Goal: Task Accomplishment & Management: Use online tool/utility

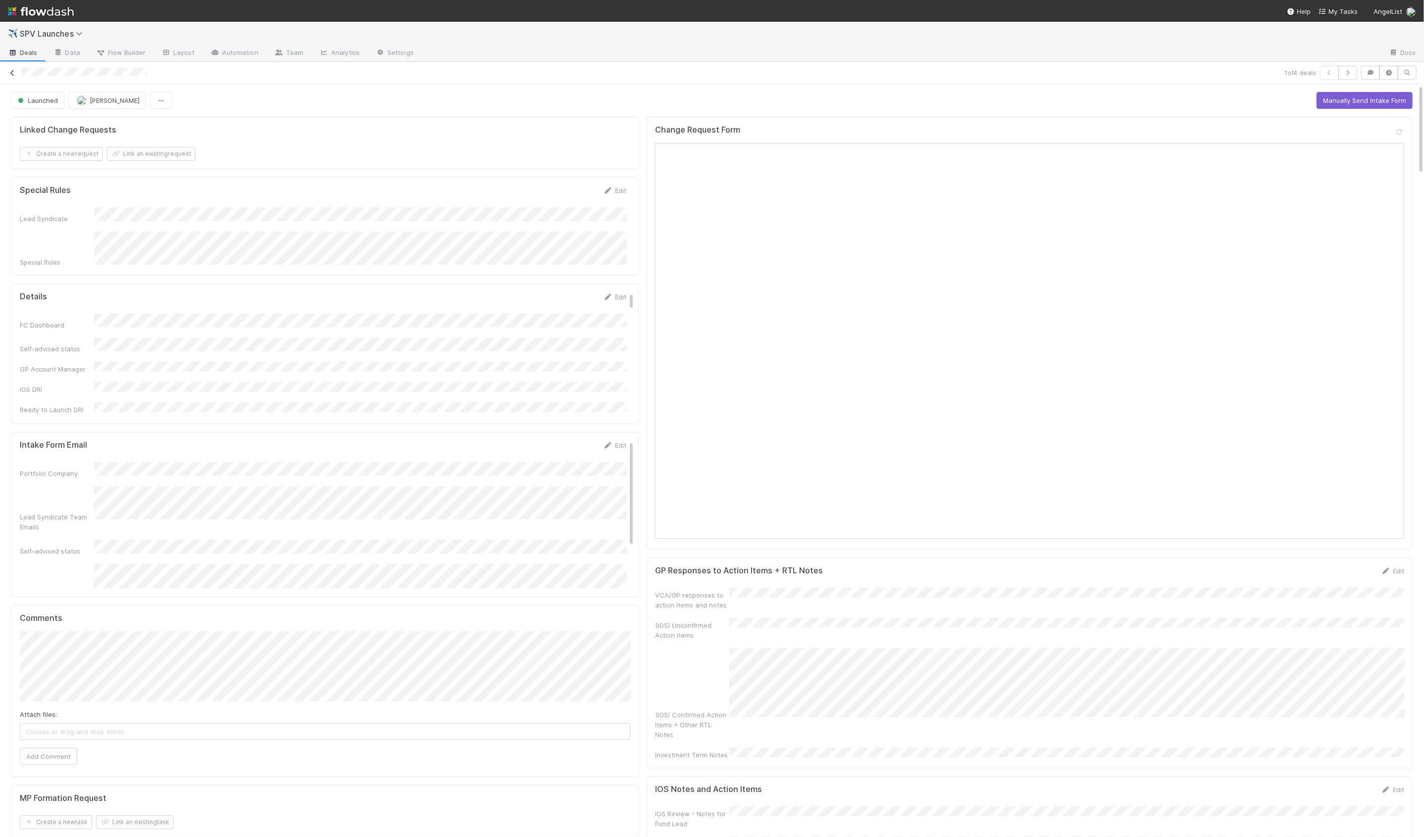
click at [13, 72] on icon at bounding box center [12, 73] width 10 height 6
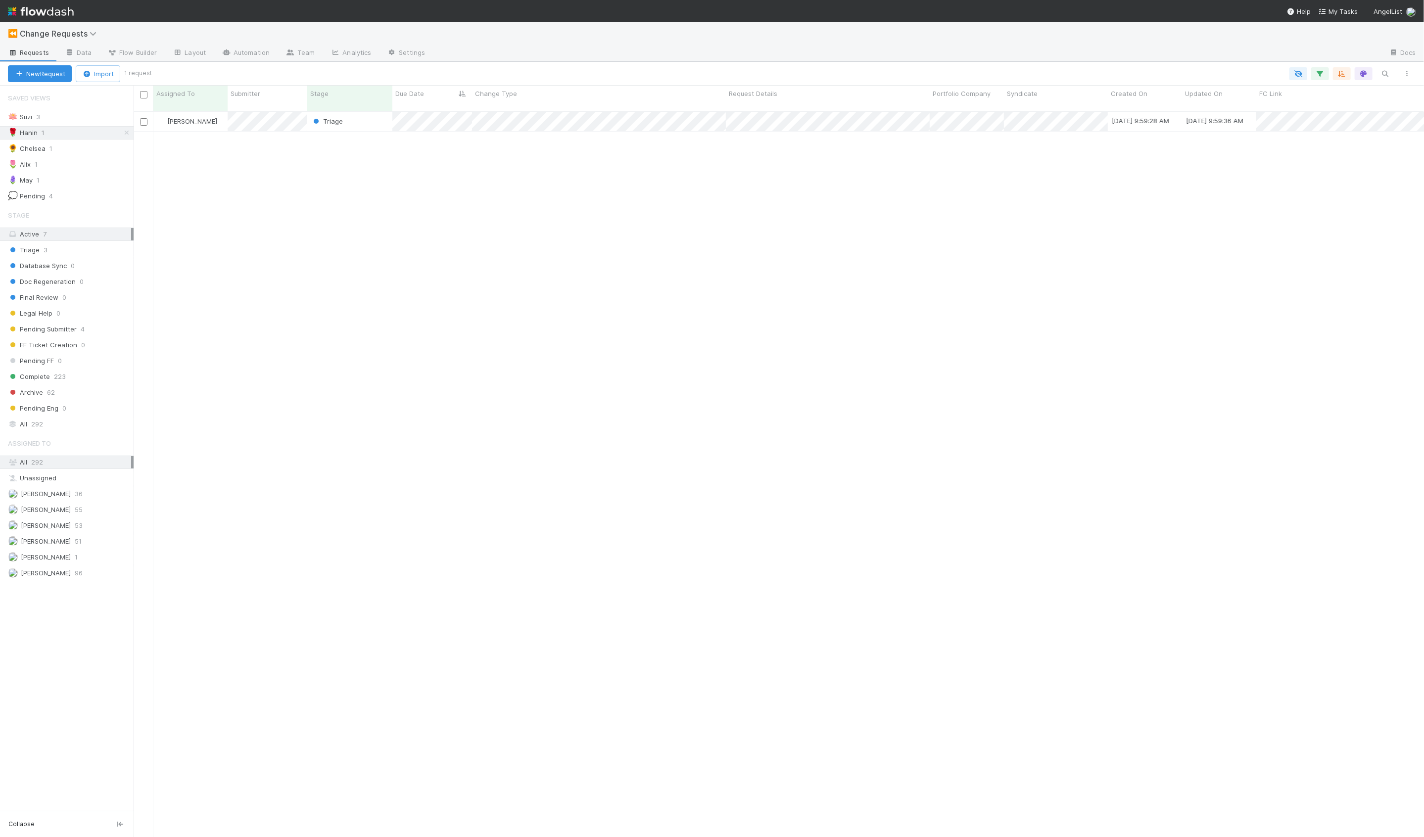
scroll to position [734, 1291]
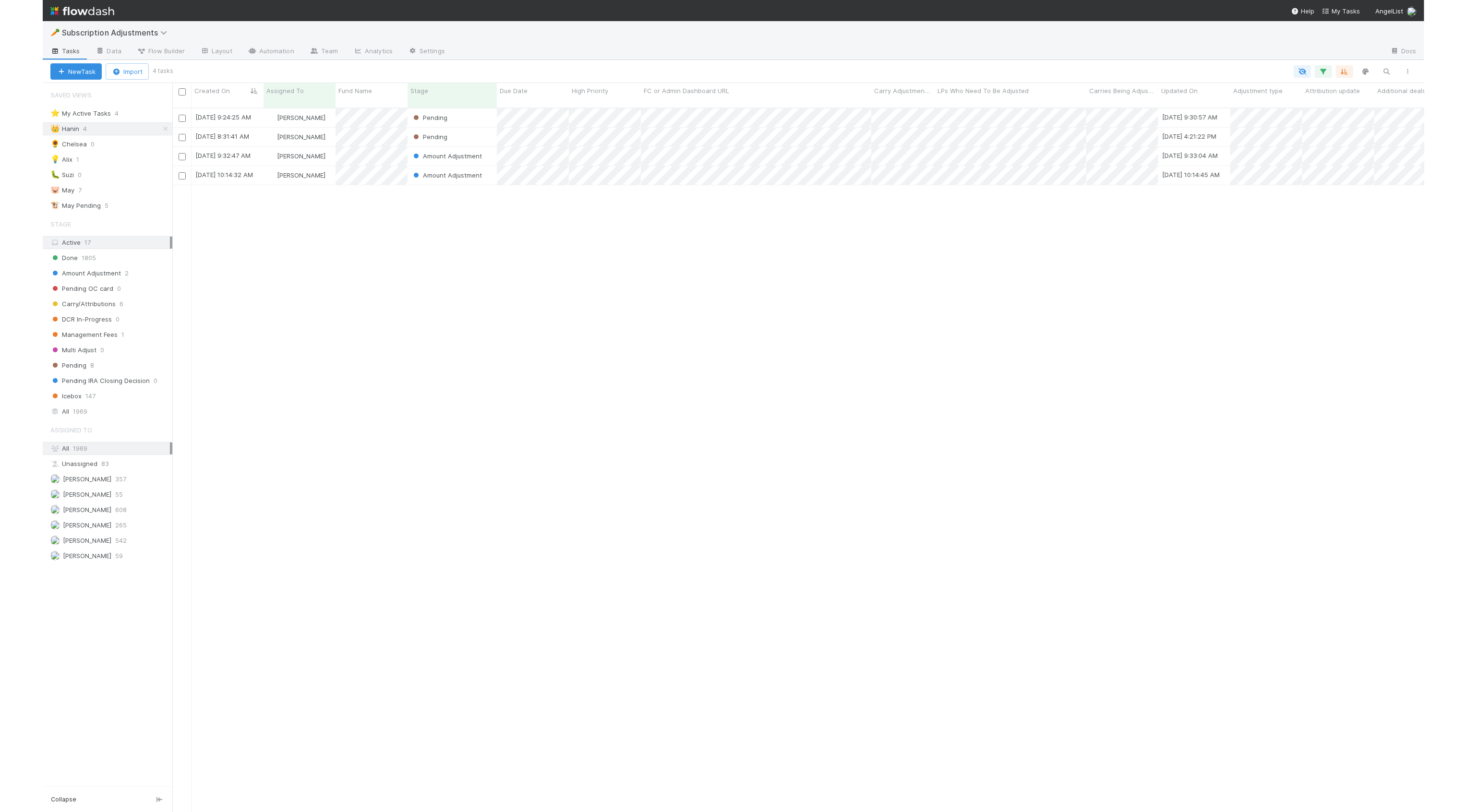
scroll to position [712, 1253]
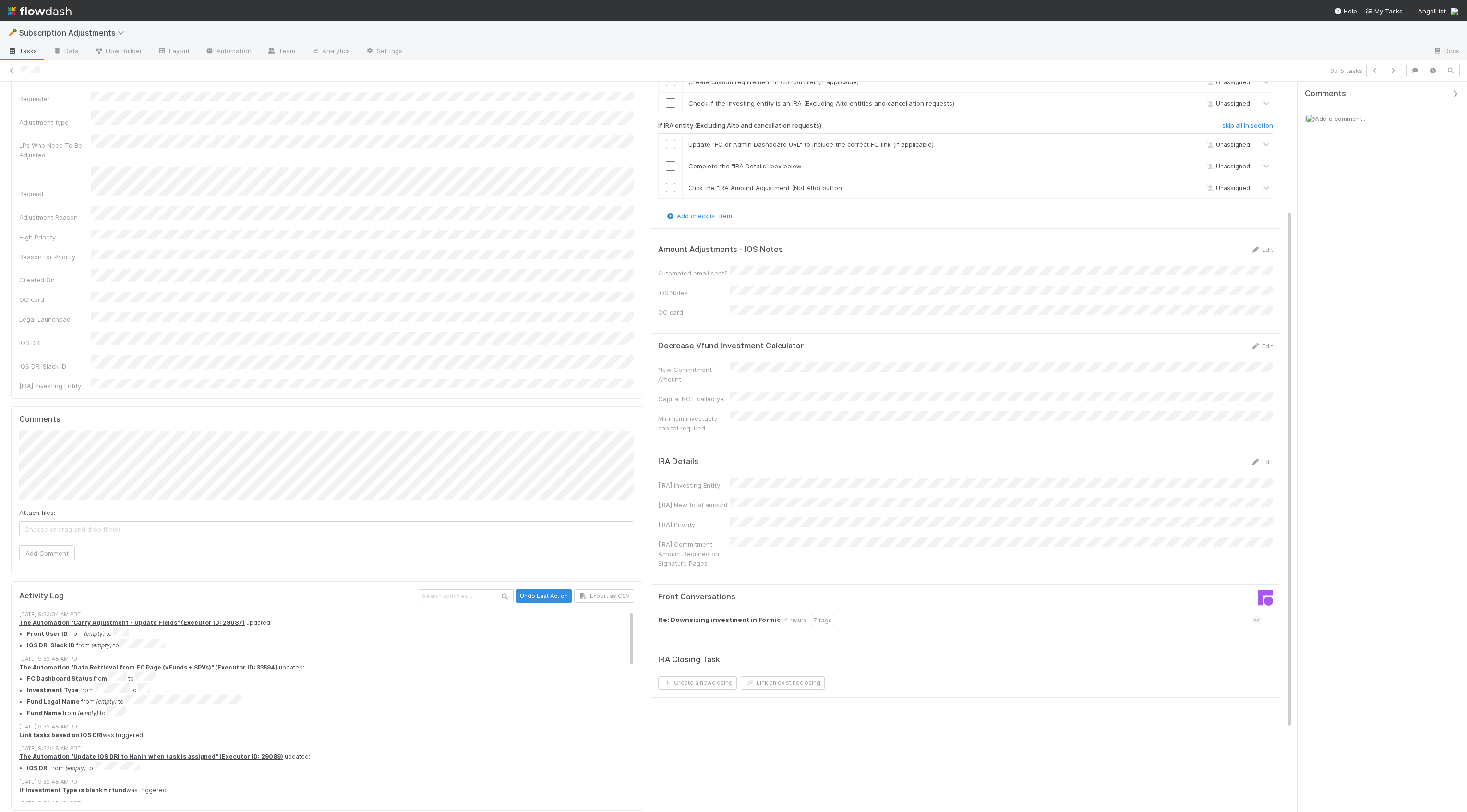
scroll to position [298, 0]
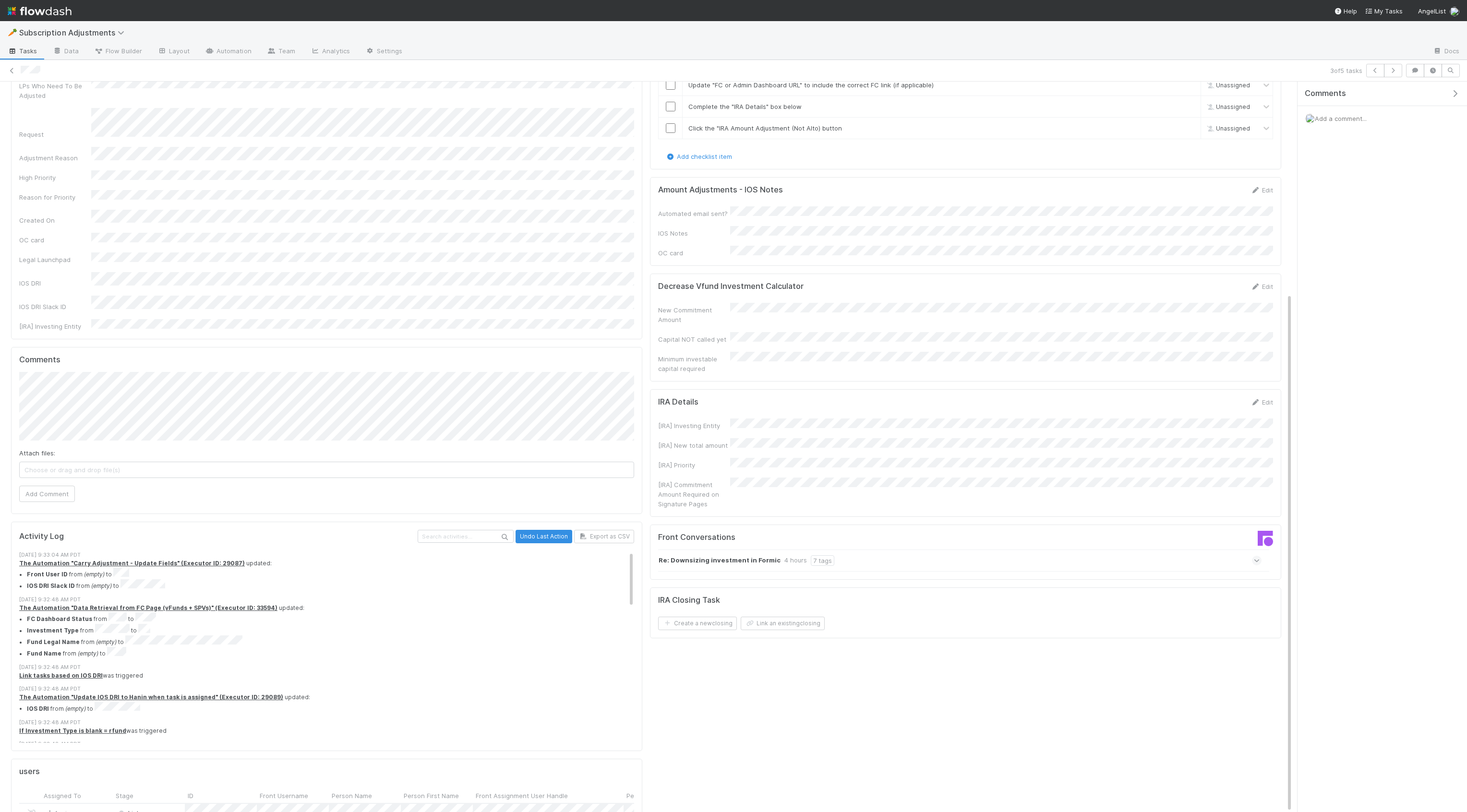
click at [1255, 556] on icon at bounding box center [1257, 561] width 6 height 10
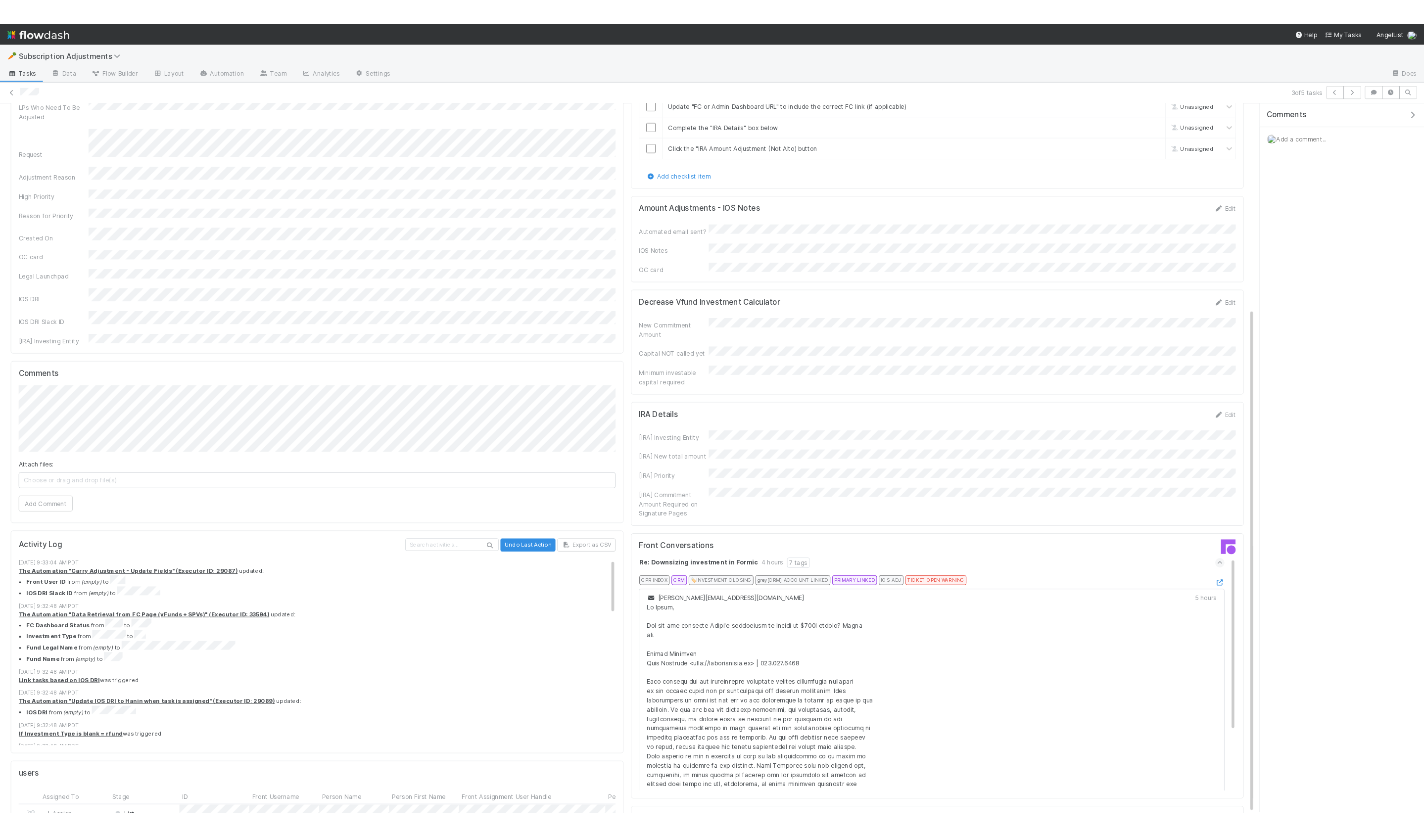
scroll to position [0, 0]
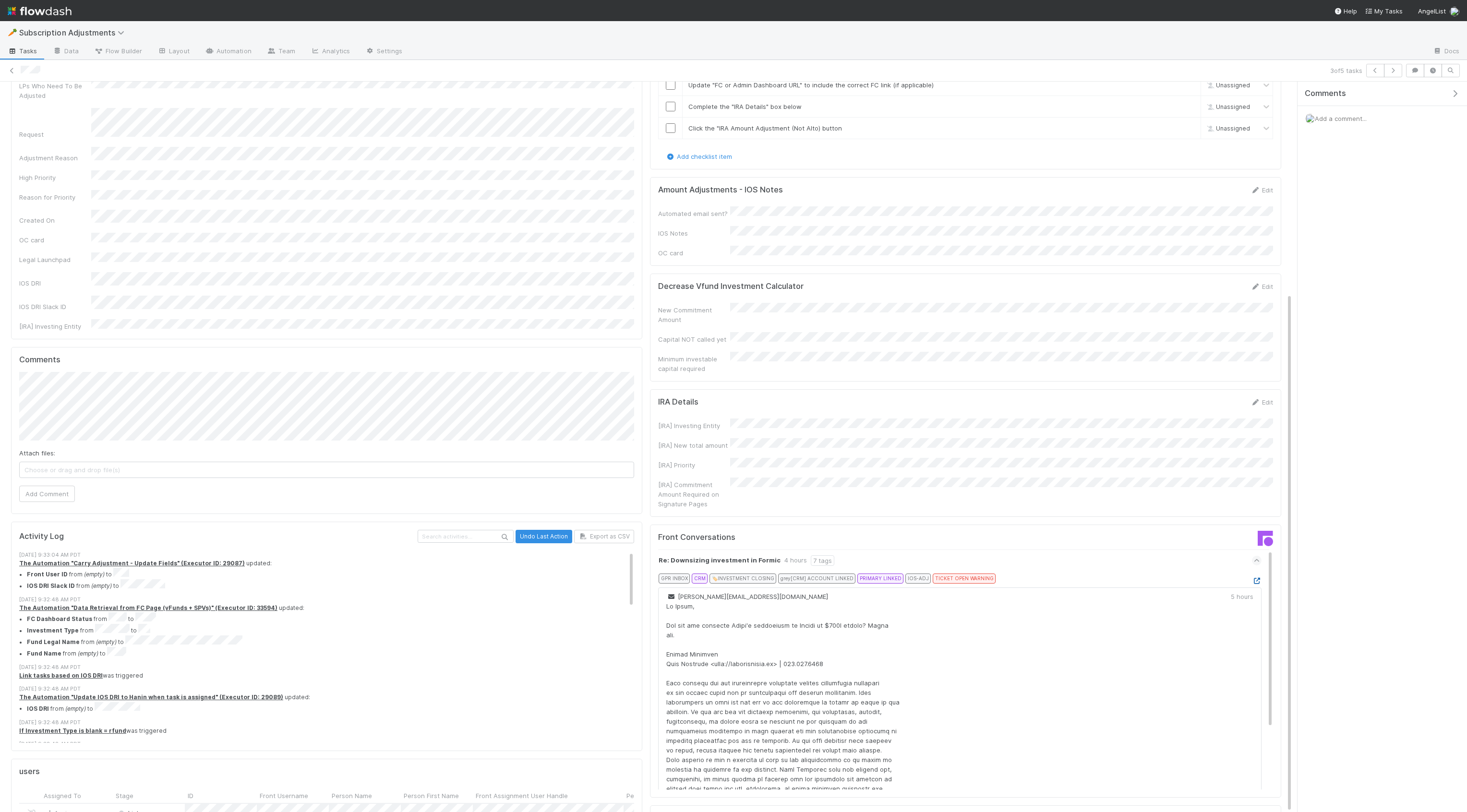
click at [1257, 578] on icon at bounding box center [1257, 581] width 10 height 6
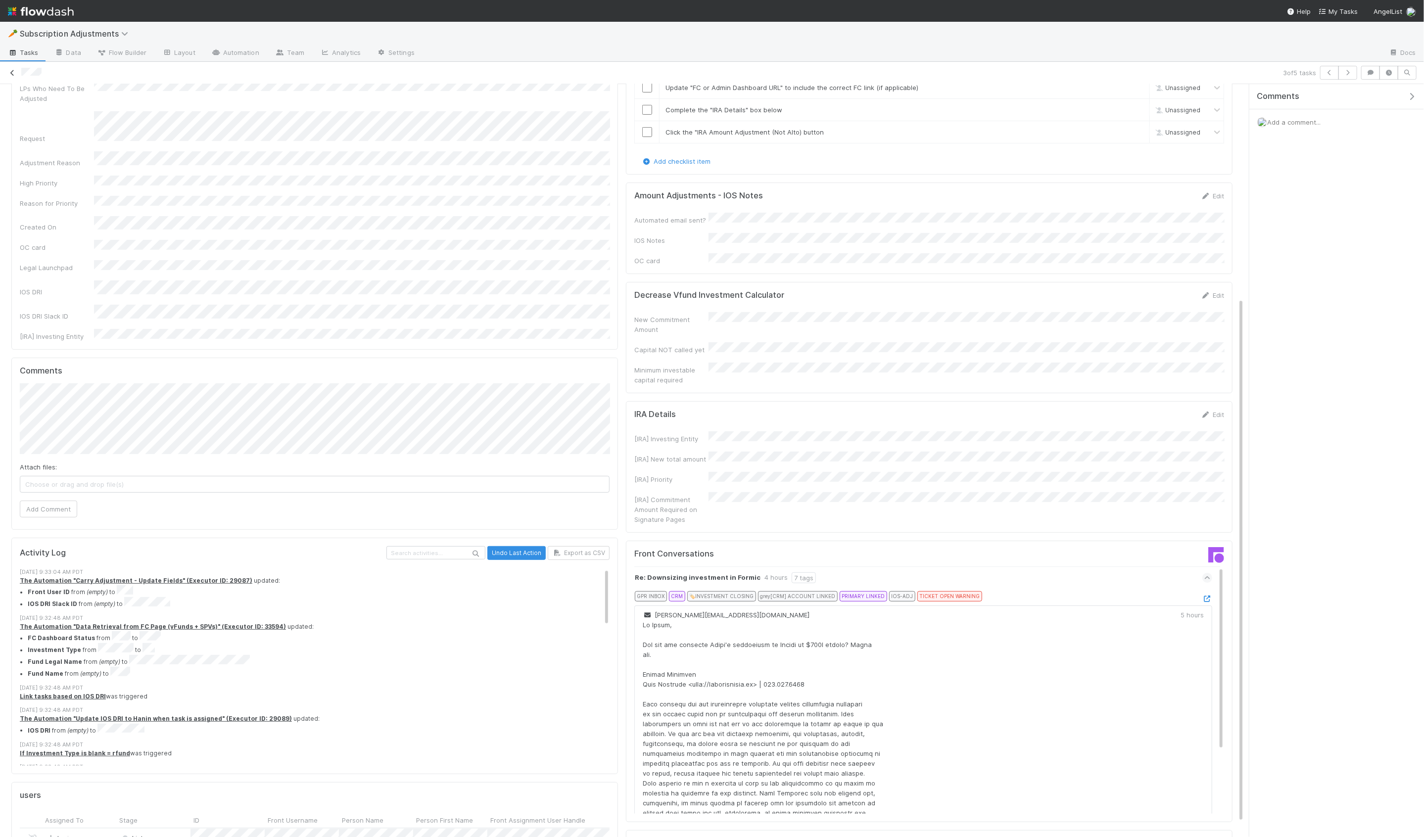
click at [11, 71] on icon at bounding box center [12, 73] width 10 height 6
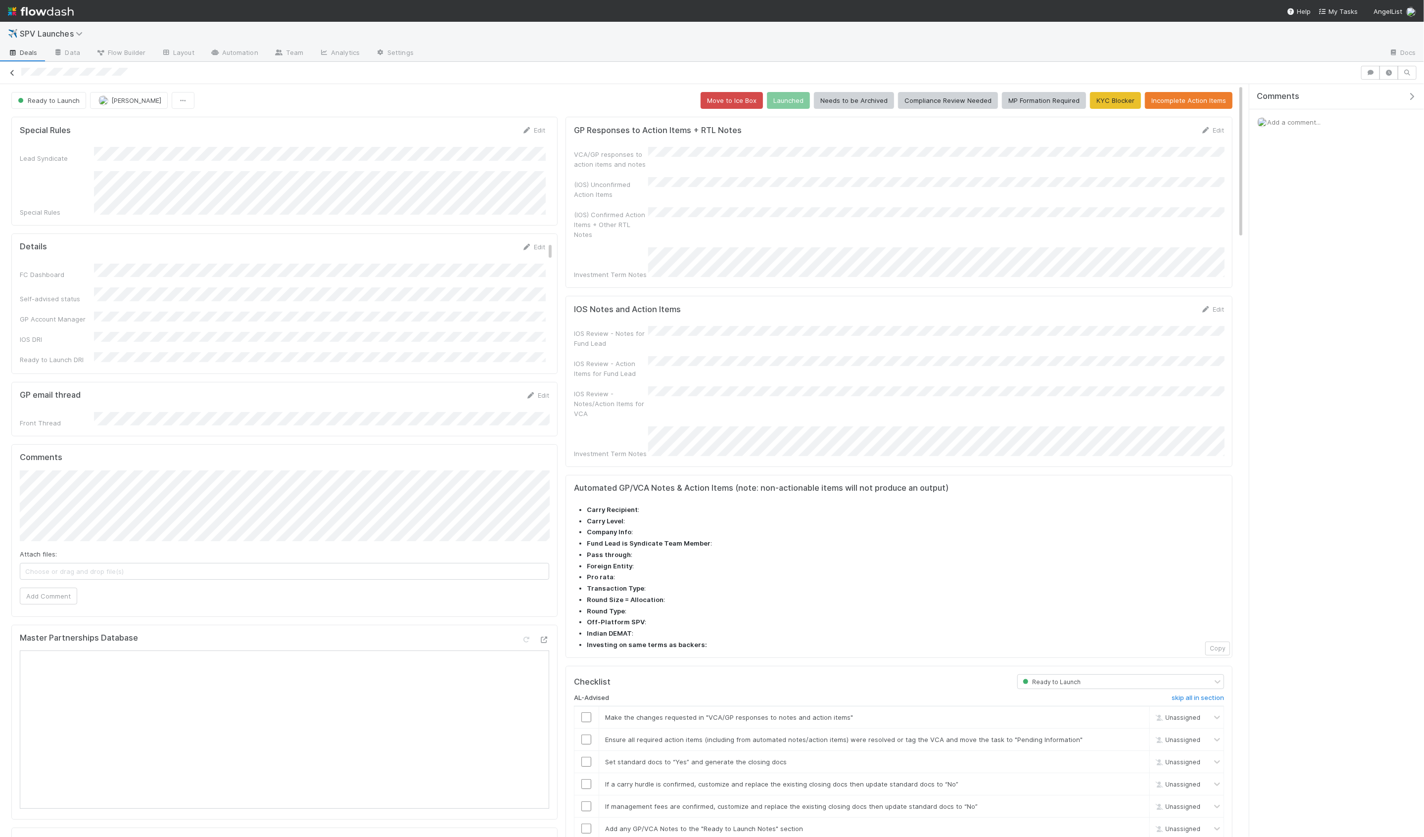
click at [14, 74] on icon at bounding box center [12, 73] width 10 height 6
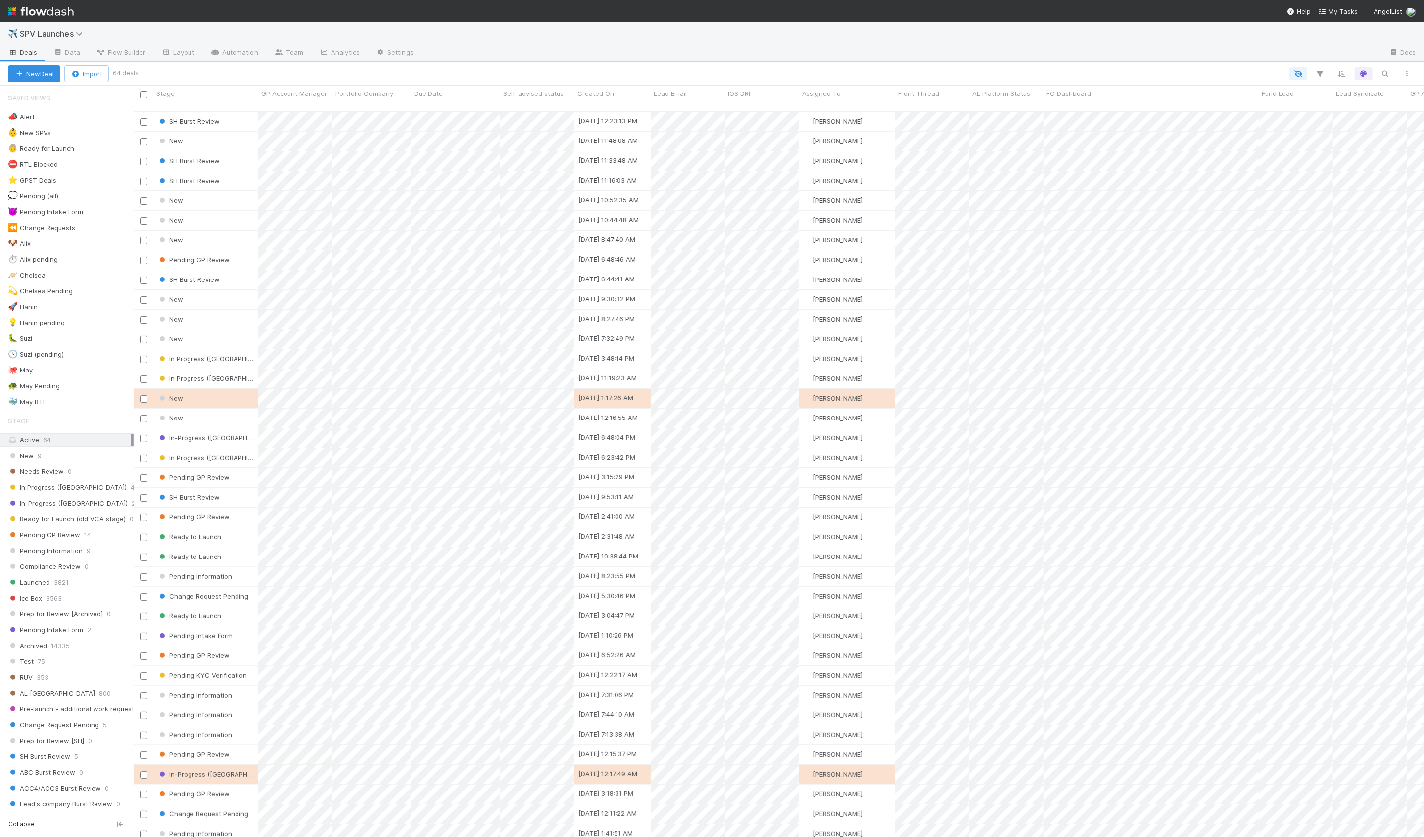
scroll to position [734, 1291]
click at [92, 301] on div "🚀 Hanin 4" at bounding box center [71, 307] width 126 height 12
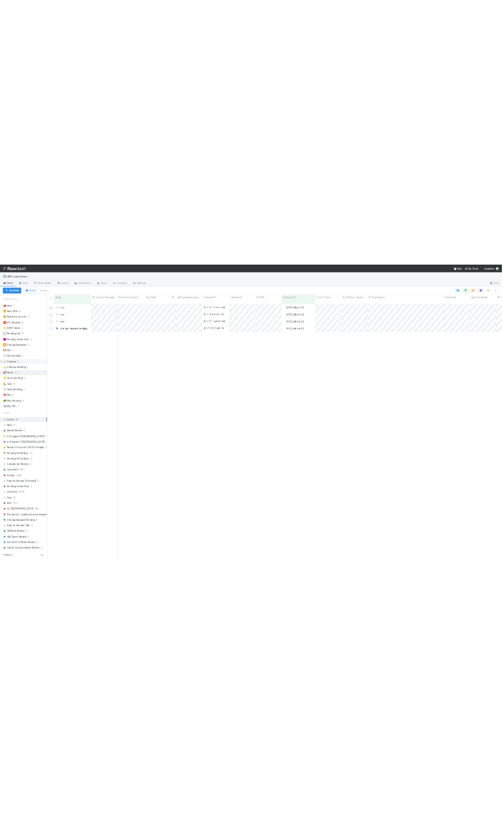
scroll to position [734, 1291]
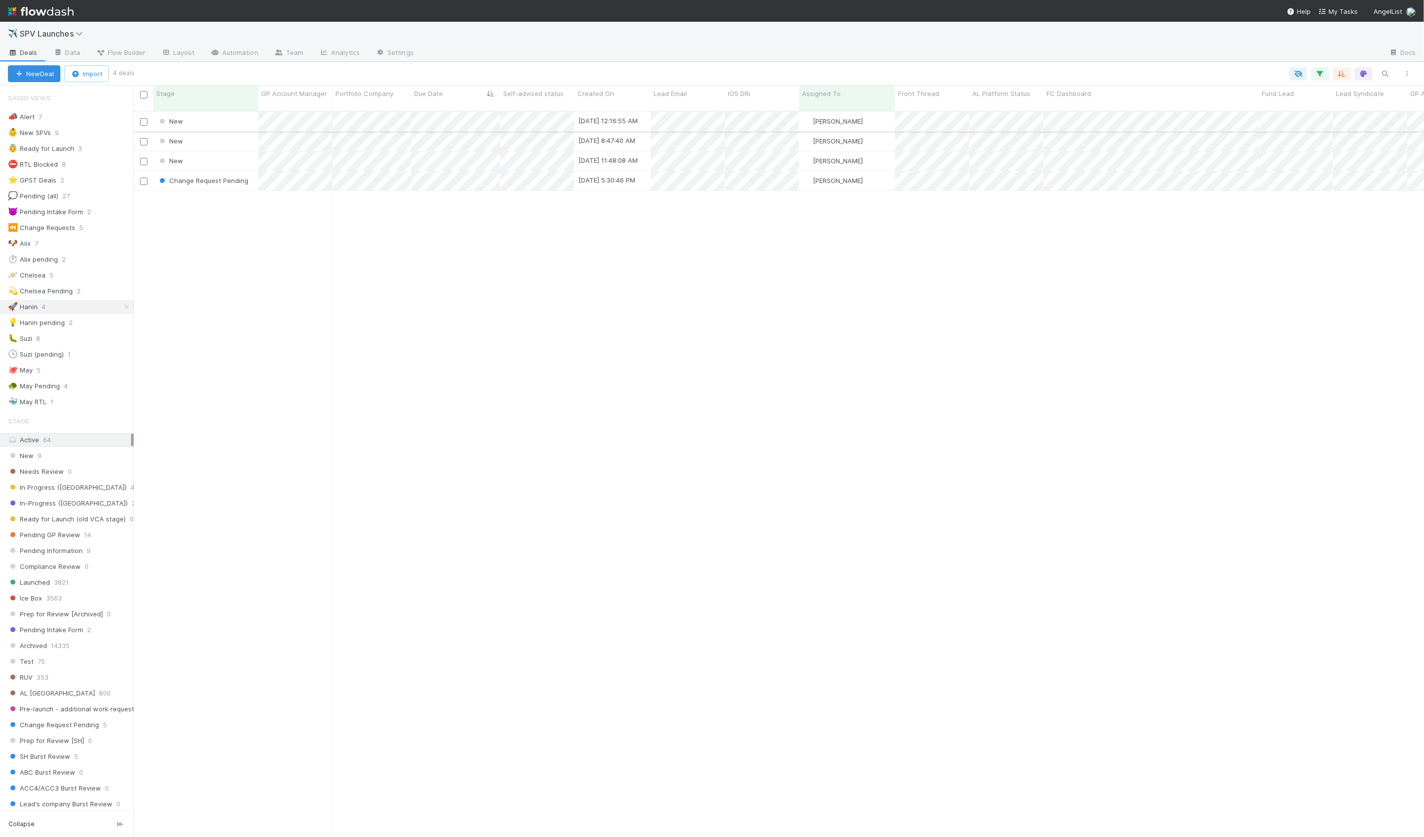
click at [226, 112] on div "New" at bounding box center [205, 121] width 105 height 19
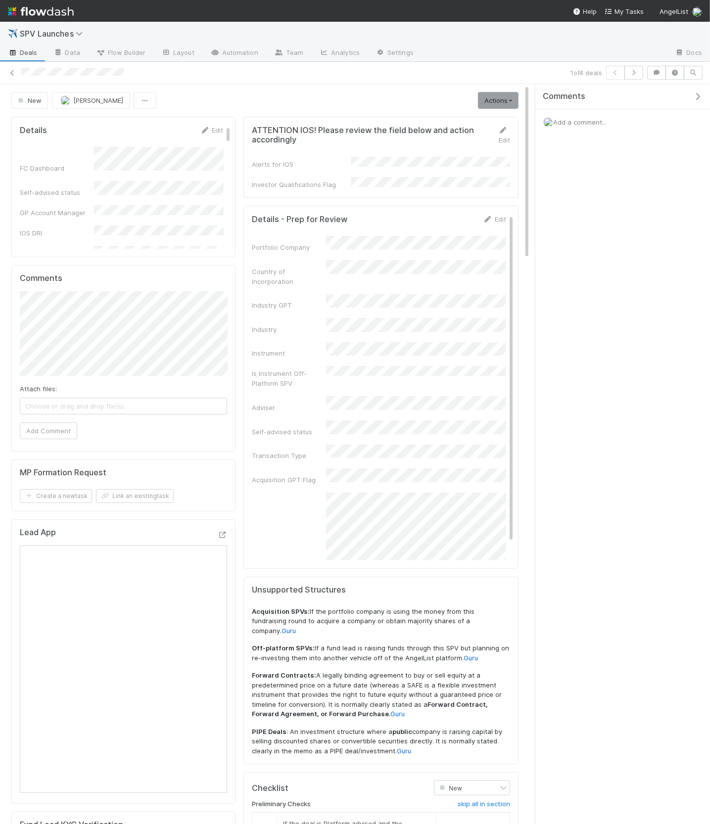
click at [696, 96] on icon "button" at bounding box center [698, 97] width 10 height 8
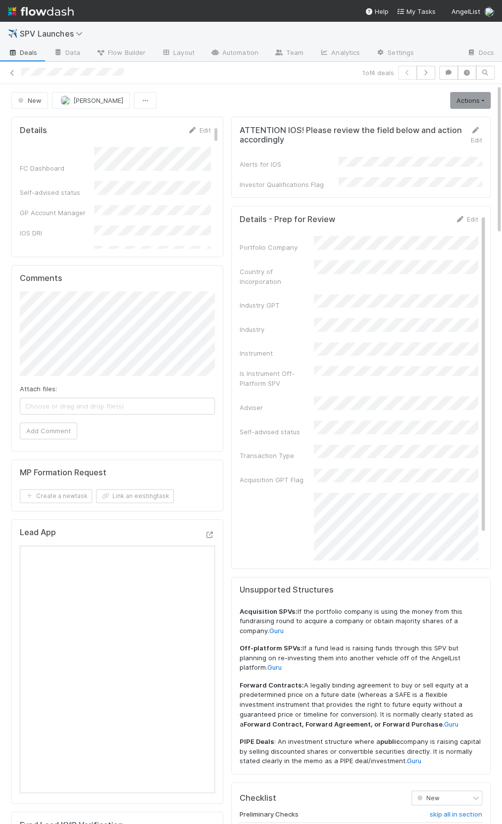
click at [326, 98] on div "New Hanin Almoallim Actions Start Review (PA) Move to Ice Box Needs to be Archi…" at bounding box center [250, 100] width 479 height 17
click at [335, 421] on div "Self-advised status" at bounding box center [359, 429] width 239 height 16
click at [348, 489] on div "Portfolio Company Country of Incorporation Industry GPT Industry Instrument Is …" at bounding box center [359, 434] width 239 height 396
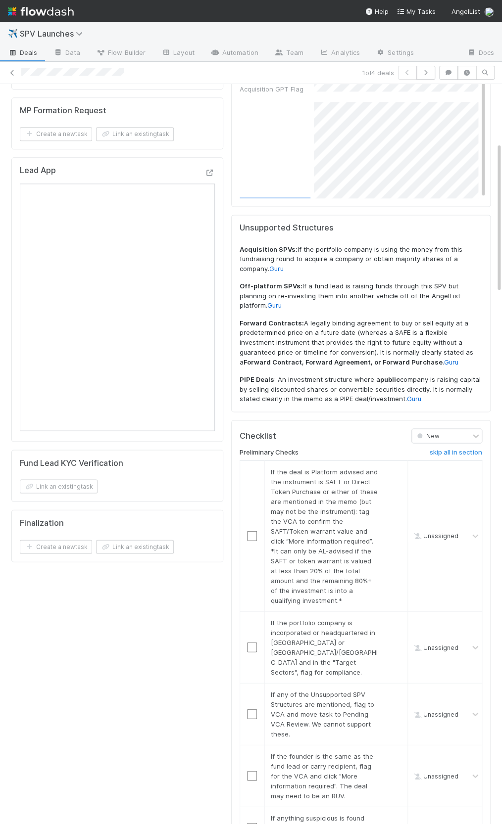
scroll to position [451, 0]
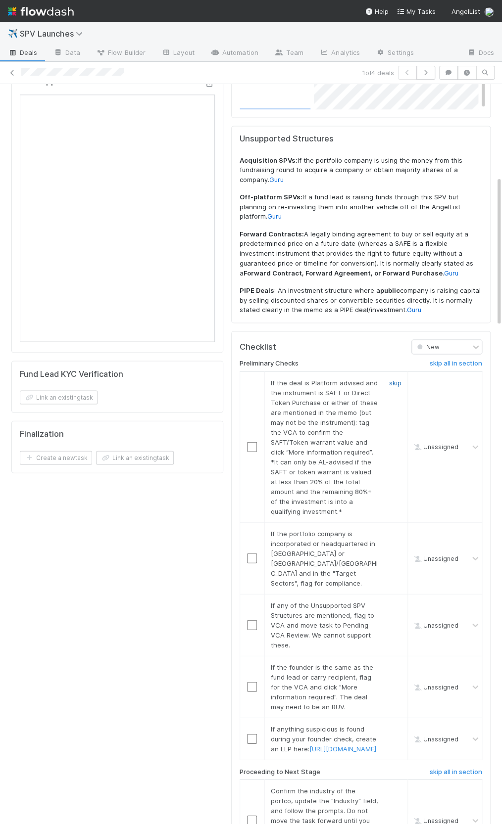
click at [396, 379] on link "skip" at bounding box center [395, 383] width 12 height 8
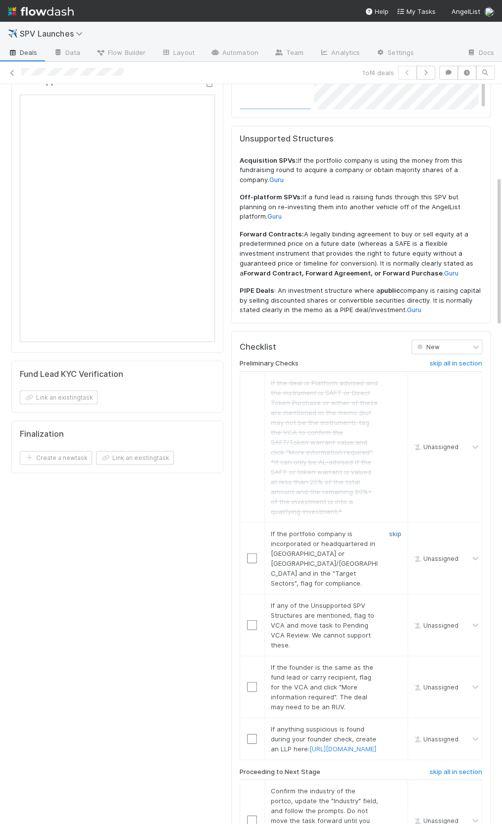
click at [395, 530] on link "skip" at bounding box center [395, 534] width 12 height 8
click at [394, 601] on link "skip" at bounding box center [395, 605] width 12 height 8
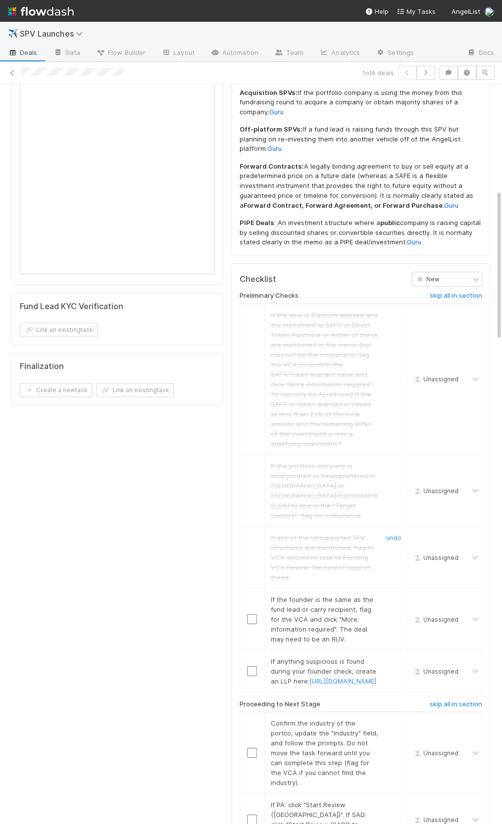
scroll to position [576, 0]
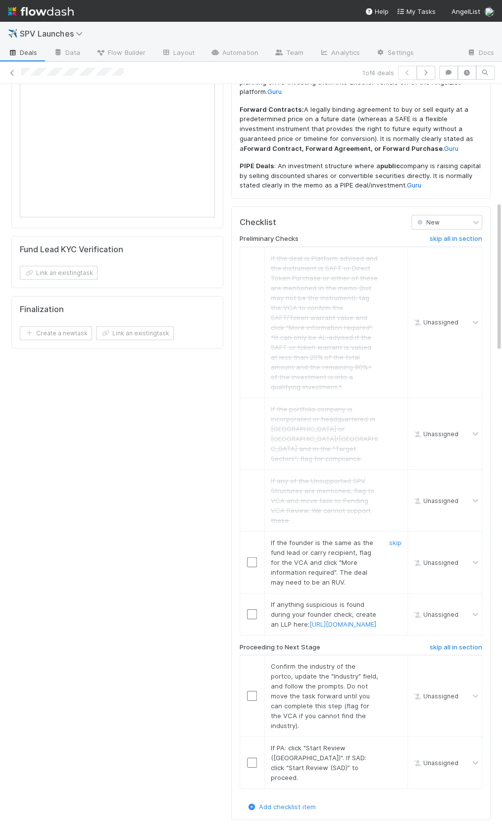
drag, startPoint x: 392, startPoint y: 496, endPoint x: 391, endPoint y: 519, distance: 22.3
click at [392, 538] on link "skip" at bounding box center [395, 542] width 12 height 8
drag, startPoint x: 397, startPoint y: 549, endPoint x: 397, endPoint y: 556, distance: 7.4
click at [397, 600] on link "skip" at bounding box center [395, 604] width 12 height 8
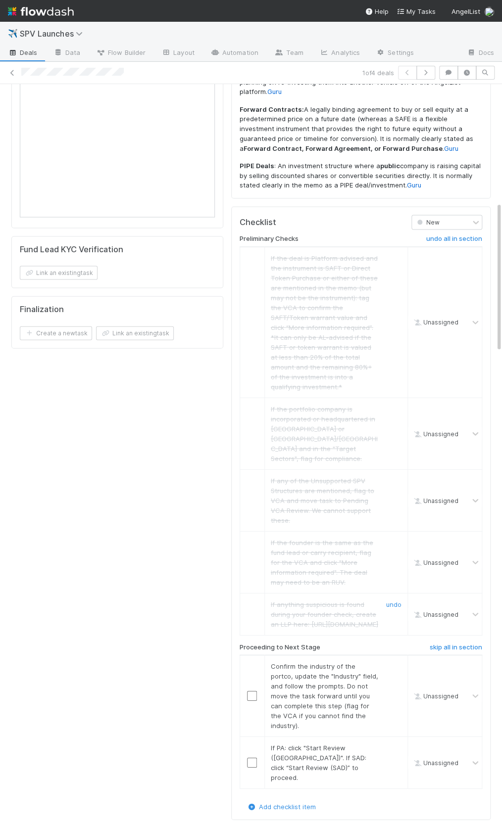
scroll to position [601, 0]
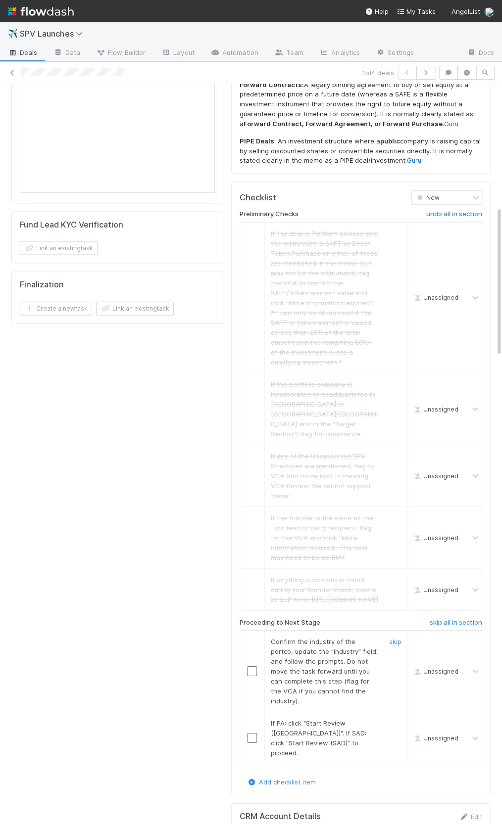
click at [253, 666] on input "checkbox" at bounding box center [252, 671] width 10 height 10
click at [253, 733] on input "checkbox" at bounding box center [252, 738] width 10 height 10
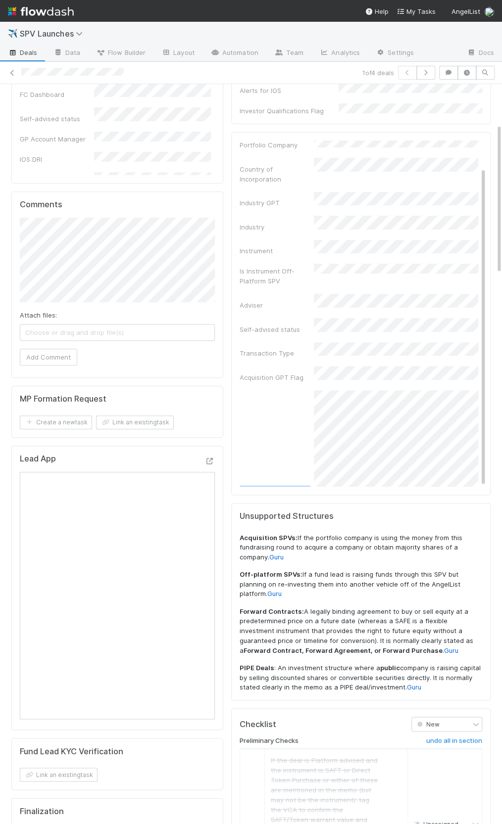
scroll to position [0, 0]
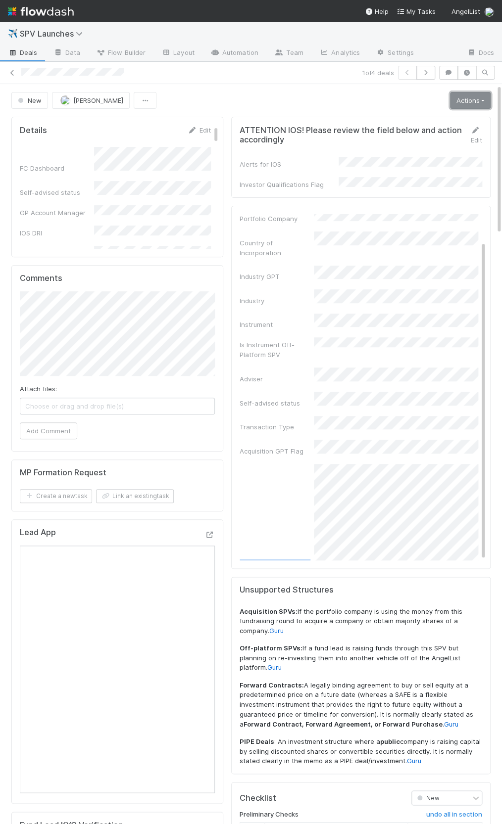
click at [464, 104] on link "Actions" at bounding box center [470, 100] width 41 height 17
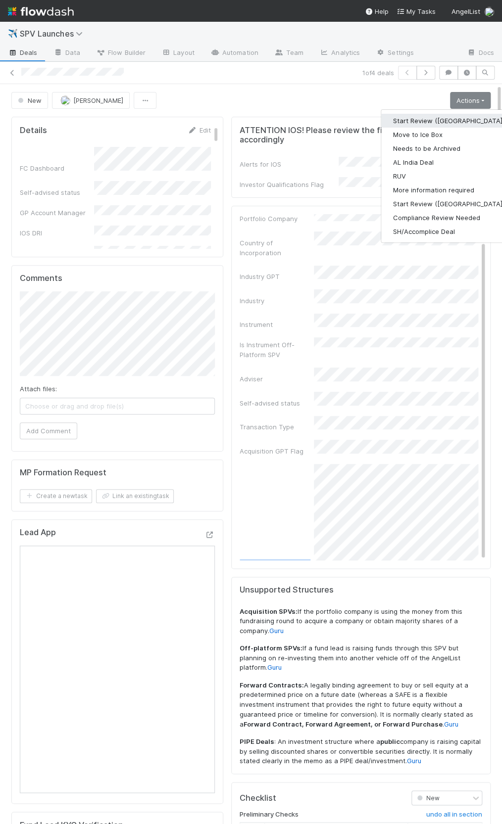
click at [444, 115] on button "Start Review (PA)" at bounding box center [448, 121] width 135 height 14
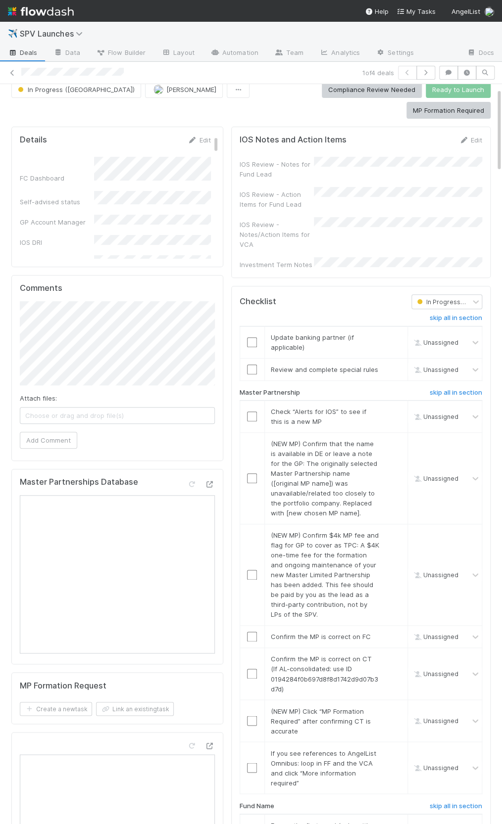
scroll to position [34, 0]
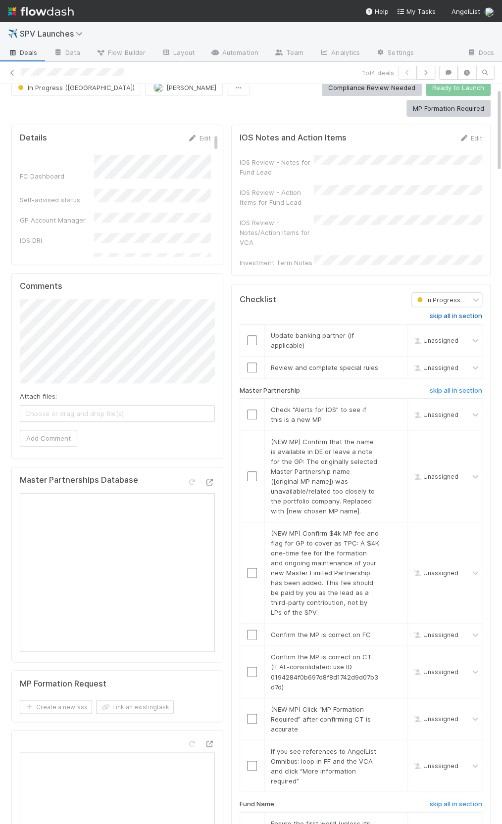
click at [444, 312] on h6 "skip all in section" at bounding box center [456, 316] width 52 height 8
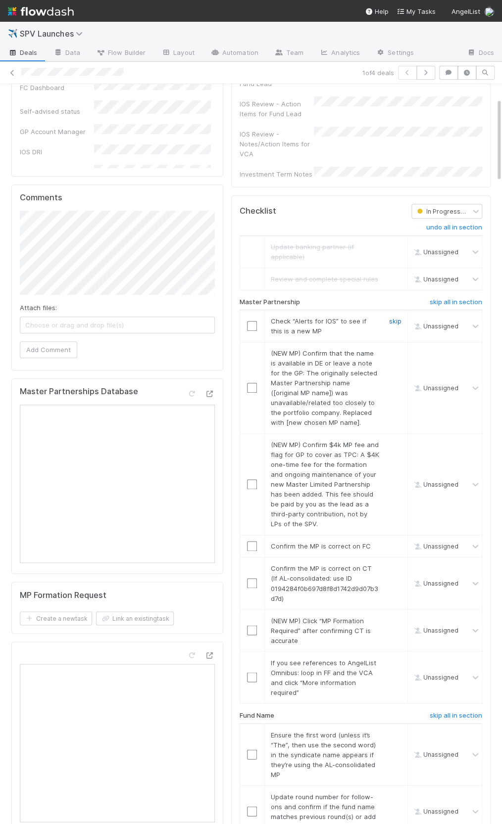
click at [396, 317] on link "skip" at bounding box center [395, 321] width 12 height 8
click at [399, 349] on link "skip" at bounding box center [395, 353] width 12 height 8
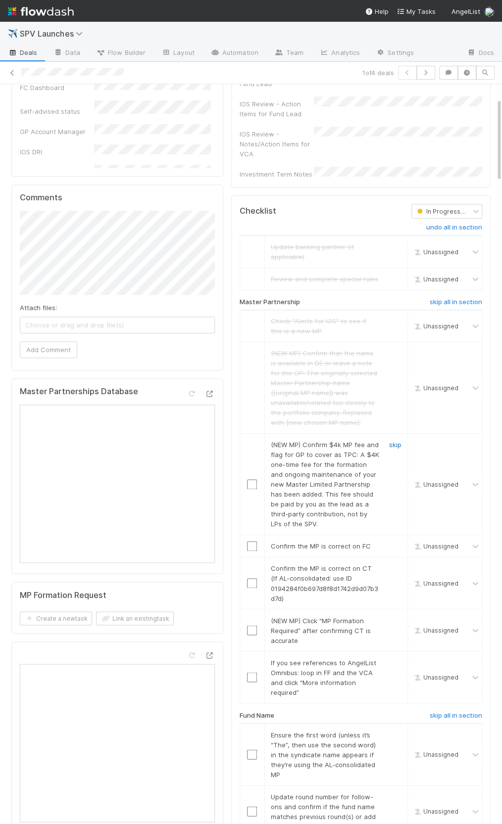
click at [396, 441] on link "skip" at bounding box center [395, 445] width 12 height 8
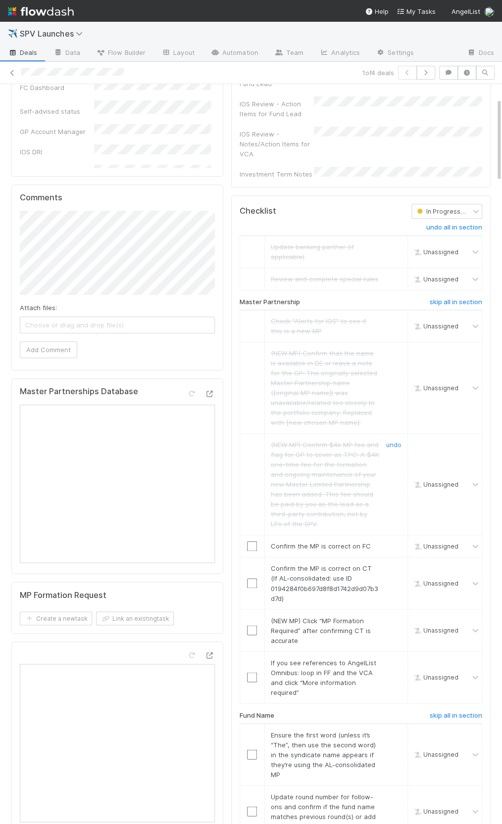
click at [395, 441] on link "undo" at bounding box center [393, 445] width 15 height 8
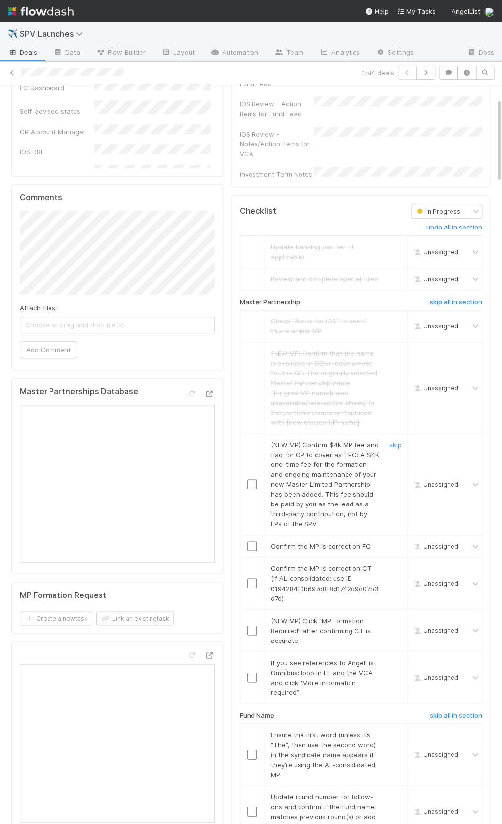
scroll to position [148, 0]
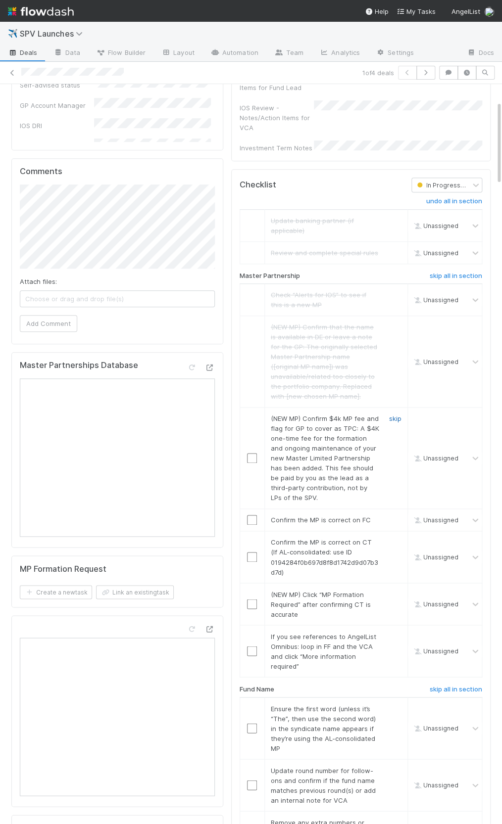
click at [396, 415] on link "skip" at bounding box center [395, 419] width 12 height 8
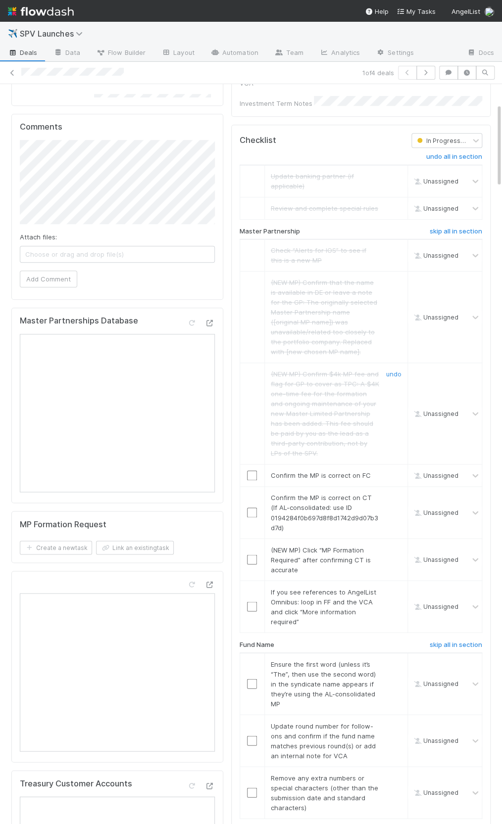
scroll to position [204, 0]
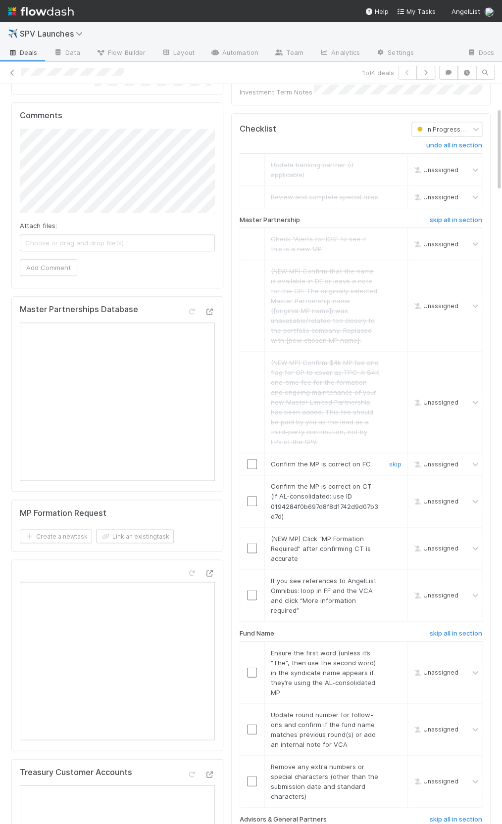
click at [252, 459] on input "checkbox" at bounding box center [252, 464] width 10 height 10
click at [250, 496] on input "checkbox" at bounding box center [252, 501] width 10 height 10
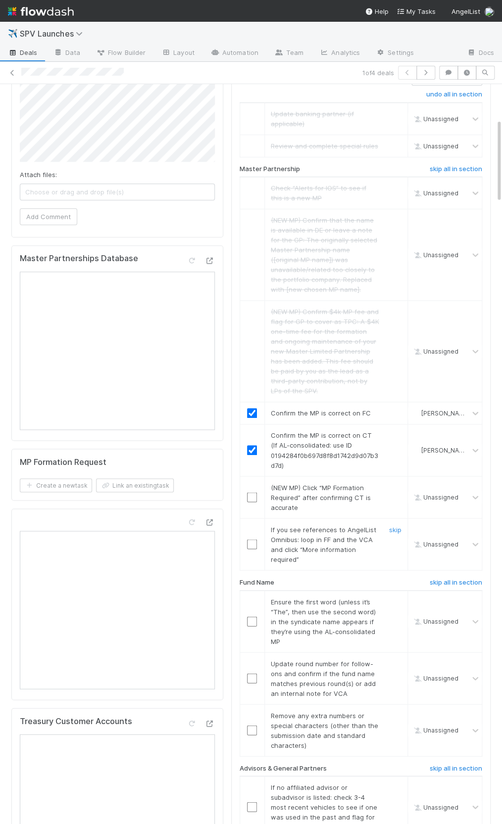
scroll to position [303, 0]
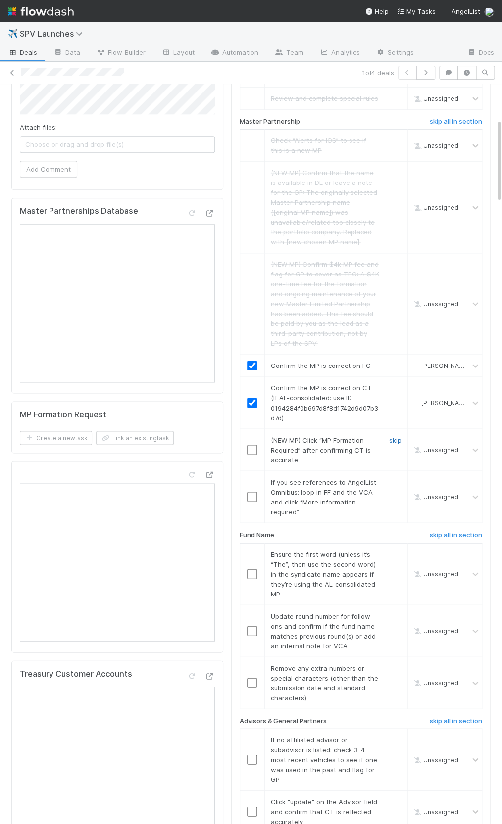
click at [392, 436] on link "skip" at bounding box center [395, 440] width 12 height 8
click at [395, 478] on link "skip" at bounding box center [395, 482] width 12 height 8
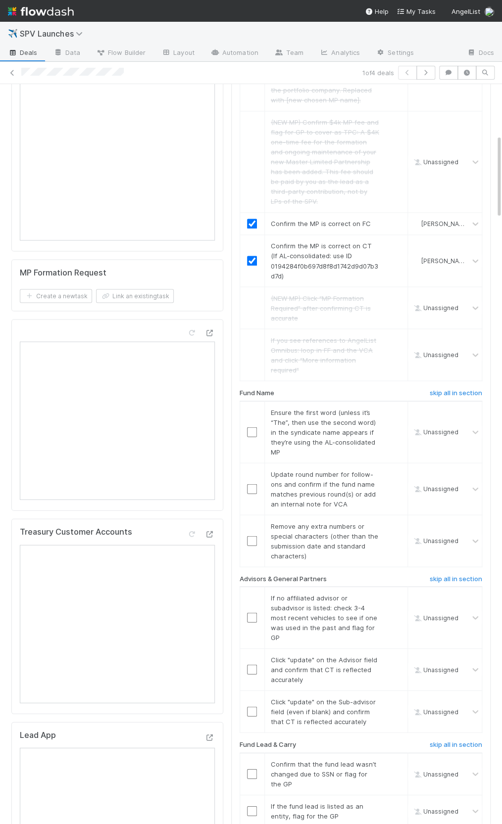
click at [310, 389] on div "Fund Name" at bounding box center [318, 395] width 172 height 12
click at [433, 389] on h6 "skip all in section" at bounding box center [456, 393] width 52 height 8
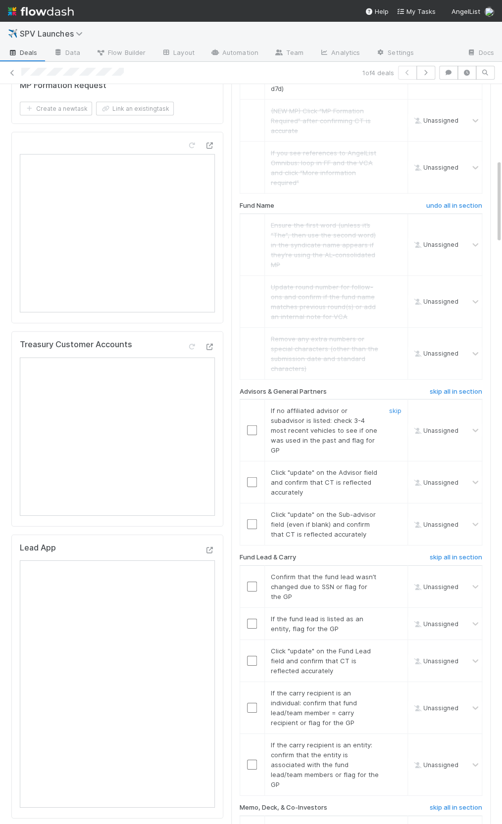
scroll to position [660, 0]
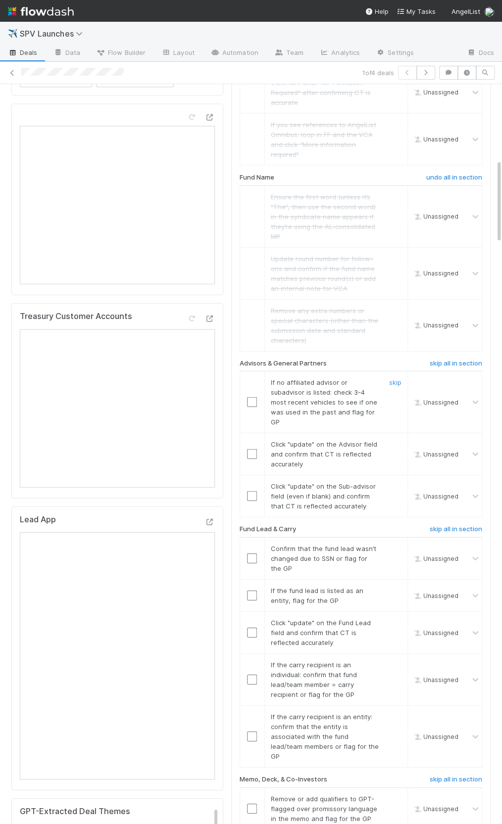
click at [249, 397] on input "checkbox" at bounding box center [252, 402] width 10 height 10
drag, startPoint x: 252, startPoint y: 417, endPoint x: 250, endPoint y: 453, distance: 36.2
click at [252, 449] on input "checkbox" at bounding box center [252, 454] width 10 height 10
click at [251, 491] on input "checkbox" at bounding box center [252, 496] width 10 height 10
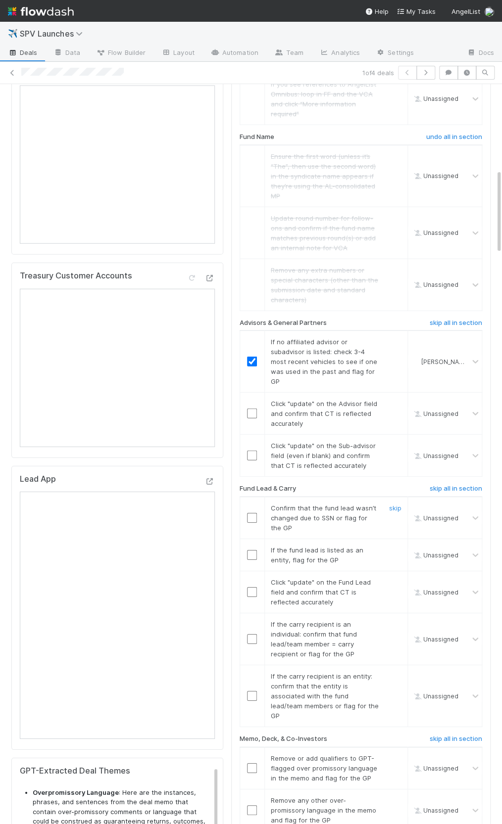
scroll to position [784, 0]
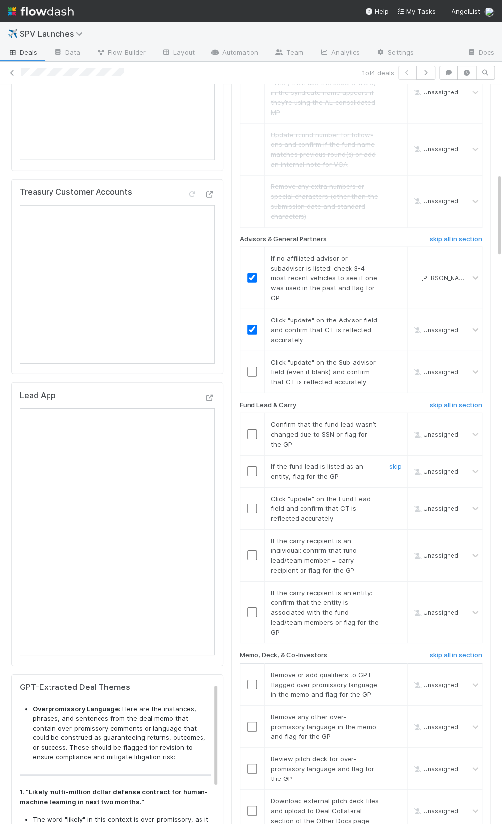
checkbox input "true"
click at [249, 367] on input "checkbox" at bounding box center [252, 372] width 10 height 10
click at [249, 504] on input "checkbox" at bounding box center [252, 509] width 10 height 10
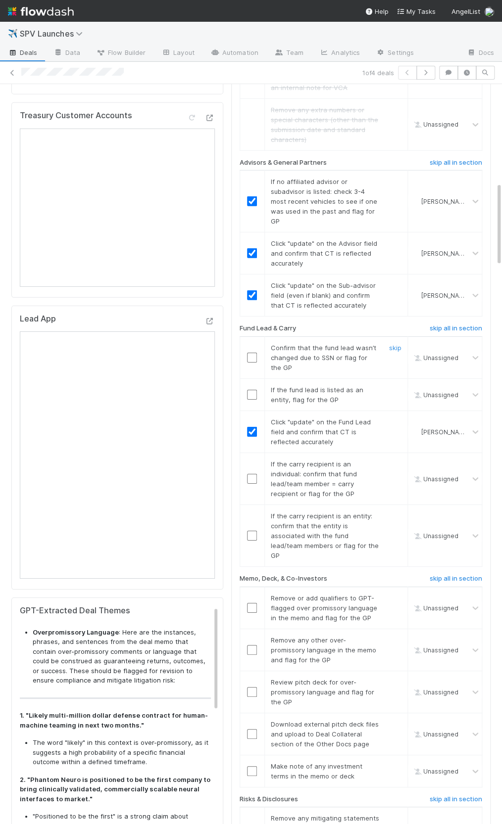
click at [248, 353] on input "checkbox" at bounding box center [252, 358] width 10 height 10
checkbox input "true"
click at [252, 474] on input "checkbox" at bounding box center [252, 479] width 10 height 10
click at [255, 531] on input "checkbox" at bounding box center [252, 536] width 10 height 10
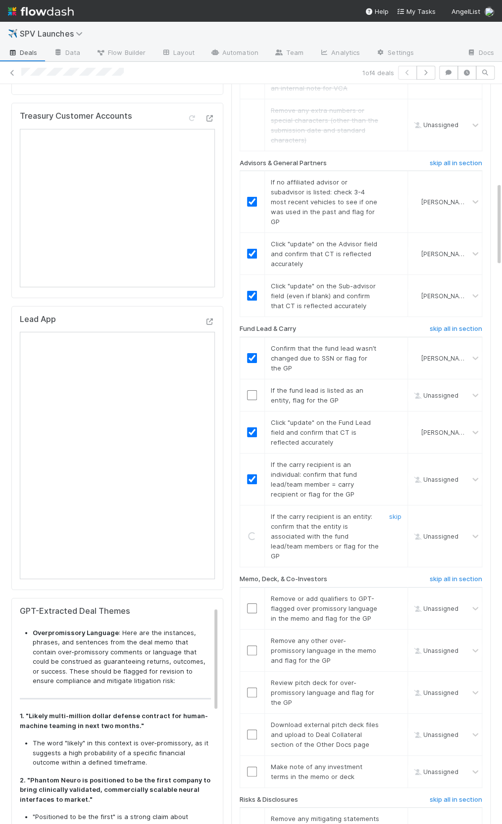
checkbox input "true"
click at [394, 461] on link "skip" at bounding box center [395, 465] width 12 height 8
click at [393, 386] on link "skip" at bounding box center [395, 390] width 12 height 8
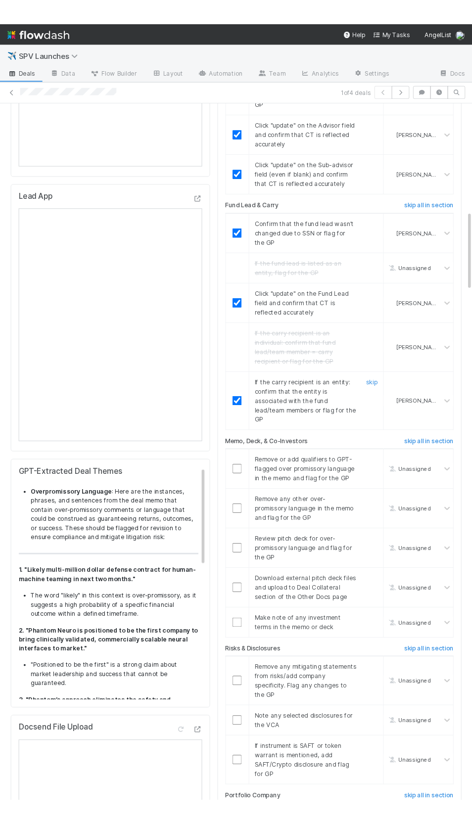
scroll to position [1007, 0]
